Goal: Task Accomplishment & Management: Use online tool/utility

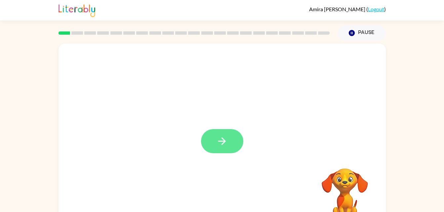
click at [211, 150] on button "button" at bounding box center [222, 141] width 42 height 24
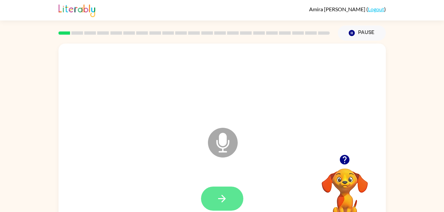
click at [220, 201] on icon "button" at bounding box center [222, 199] width 12 height 12
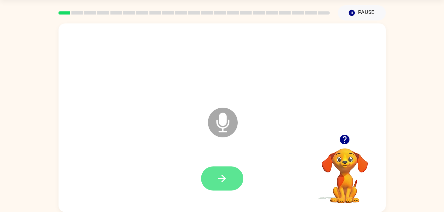
click at [226, 182] on icon "button" at bounding box center [222, 179] width 12 height 12
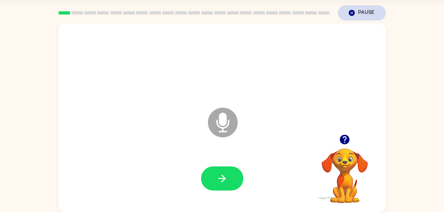
click at [364, 6] on button "Pause Pause" at bounding box center [362, 12] width 48 height 15
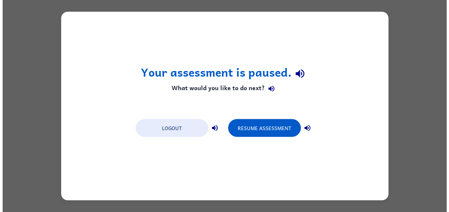
scroll to position [0, 0]
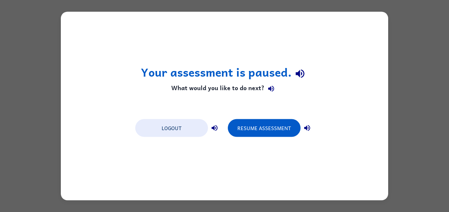
click at [297, 65] on button "button" at bounding box center [300, 73] width 17 height 17
click at [297, 73] on icon "button" at bounding box center [300, 73] width 9 height 9
click at [272, 135] on button "Resume Assessment" at bounding box center [264, 128] width 73 height 18
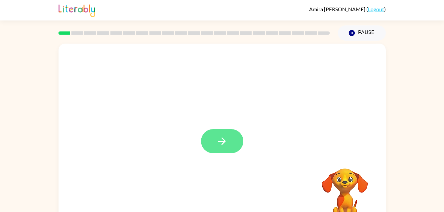
click at [227, 134] on button "button" at bounding box center [222, 141] width 42 height 24
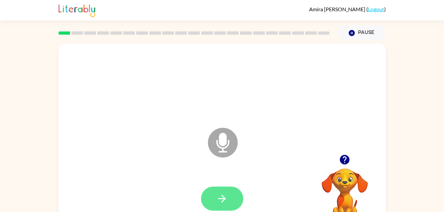
click at [234, 196] on button "button" at bounding box center [222, 199] width 42 height 24
click at [233, 200] on button "button" at bounding box center [222, 199] width 42 height 24
click at [223, 198] on icon "button" at bounding box center [222, 199] width 12 height 12
click at [235, 192] on button "button" at bounding box center [222, 199] width 42 height 24
click at [225, 196] on icon "button" at bounding box center [222, 199] width 12 height 12
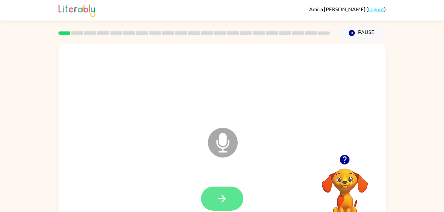
click at [238, 193] on button "button" at bounding box center [222, 199] width 42 height 24
click at [228, 199] on icon "button" at bounding box center [222, 199] width 12 height 12
click at [221, 195] on icon "button" at bounding box center [222, 199] width 12 height 12
click at [230, 200] on button "button" at bounding box center [222, 199] width 42 height 24
click at [215, 194] on button "button" at bounding box center [222, 199] width 42 height 24
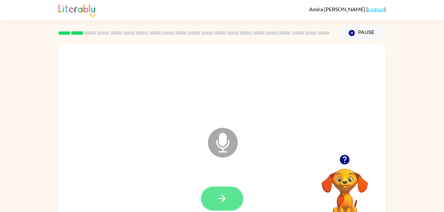
click at [224, 193] on button "button" at bounding box center [222, 199] width 42 height 24
click at [230, 198] on button "button" at bounding box center [222, 199] width 42 height 24
click at [219, 193] on icon "button" at bounding box center [222, 199] width 12 height 12
click at [226, 189] on button "button" at bounding box center [222, 199] width 42 height 24
click at [226, 200] on icon "button" at bounding box center [222, 199] width 12 height 12
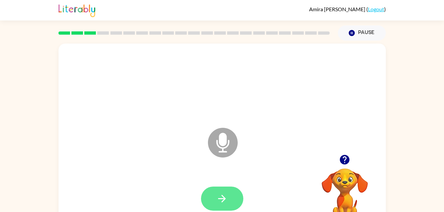
click at [217, 191] on button "button" at bounding box center [222, 199] width 42 height 24
click at [227, 195] on icon "button" at bounding box center [222, 199] width 12 height 12
click at [230, 189] on button "button" at bounding box center [222, 199] width 42 height 24
click at [222, 199] on icon "button" at bounding box center [222, 199] width 12 height 12
click at [232, 197] on button "button" at bounding box center [222, 199] width 42 height 24
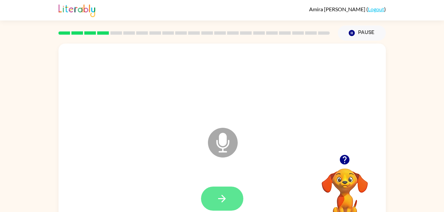
click at [227, 198] on icon "button" at bounding box center [222, 199] width 12 height 12
click at [231, 189] on button "button" at bounding box center [222, 199] width 42 height 24
click at [223, 199] on icon "button" at bounding box center [222, 199] width 8 height 8
click at [228, 199] on icon "button" at bounding box center [222, 199] width 12 height 12
click at [230, 201] on button "button" at bounding box center [222, 199] width 42 height 24
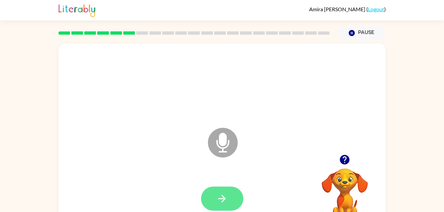
click at [224, 201] on icon "button" at bounding box center [222, 199] width 8 height 8
click at [213, 199] on button "button" at bounding box center [222, 199] width 42 height 24
click at [215, 194] on button "button" at bounding box center [222, 199] width 42 height 24
click at [234, 197] on button "button" at bounding box center [222, 199] width 42 height 24
click at [224, 206] on button "button" at bounding box center [222, 199] width 42 height 24
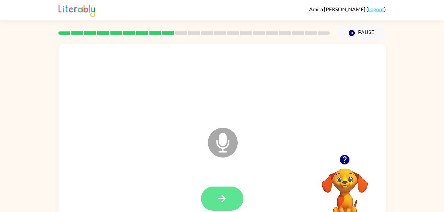
click at [220, 200] on icon "button" at bounding box center [222, 199] width 12 height 12
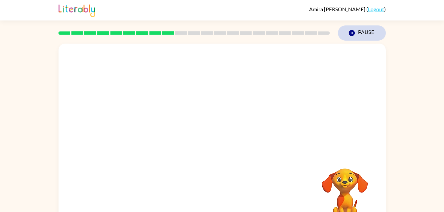
click at [365, 32] on button "Pause Pause" at bounding box center [362, 32] width 48 height 15
